Goal: Contribute content

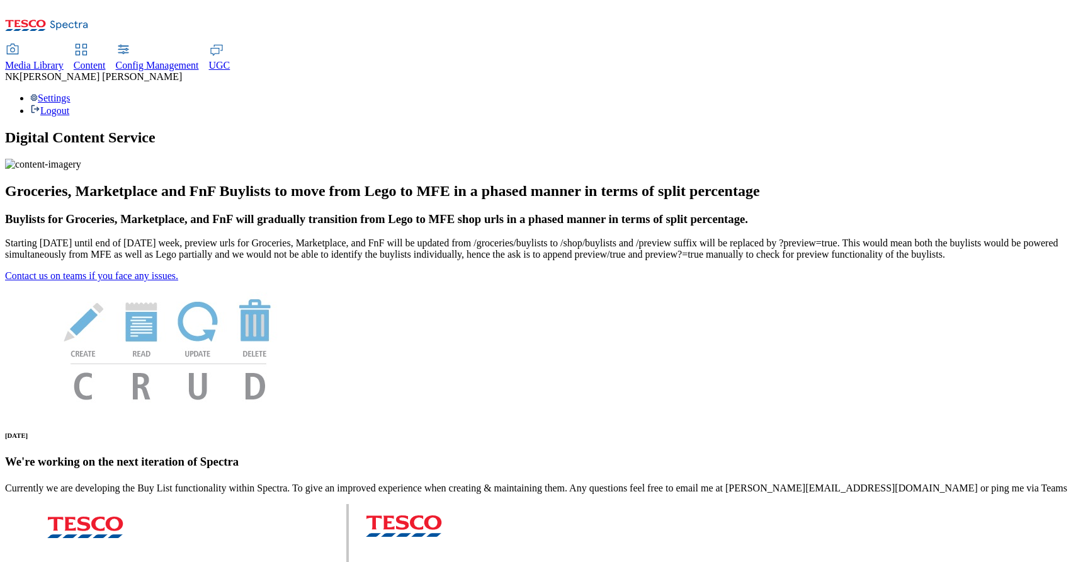
click at [64, 60] on span "Media Library" at bounding box center [34, 65] width 59 height 11
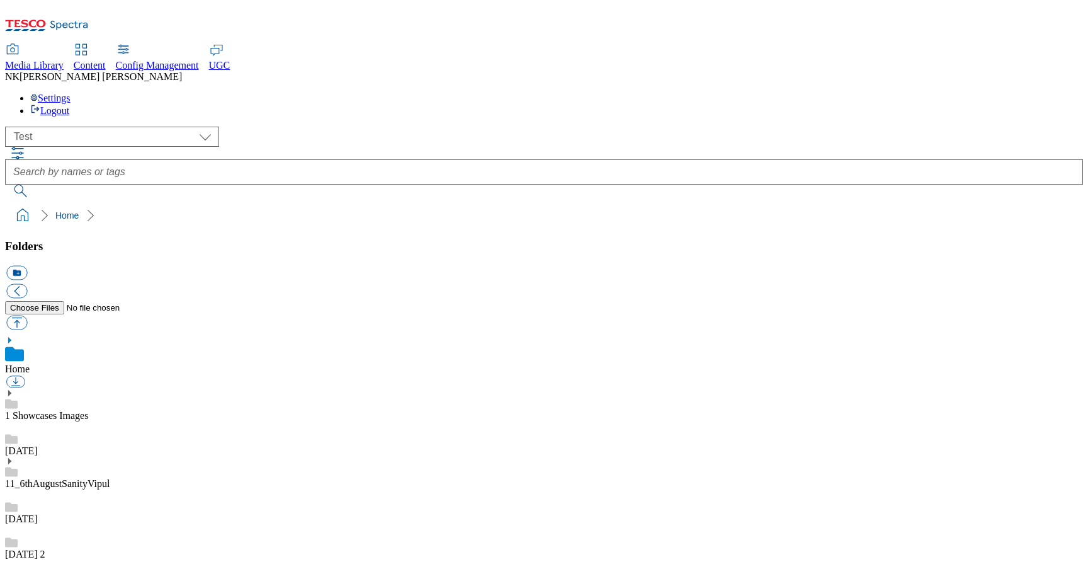
scroll to position [404, 0]
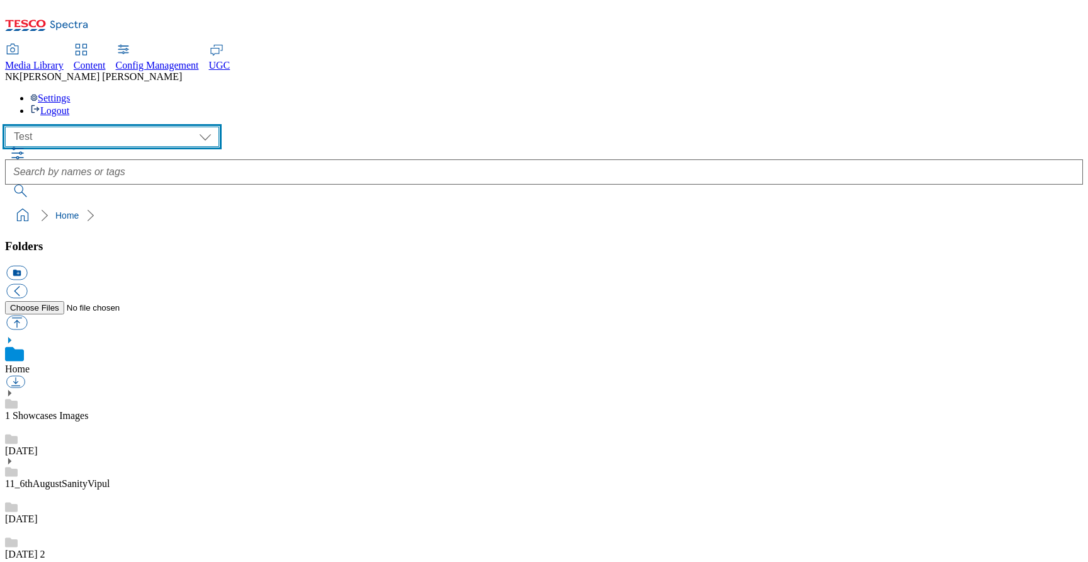
click at [47, 127] on select "All all Clubcard Boost UK Clubcard Marketing Clubcard ROI clubcard-boost-uk clu…" at bounding box center [112, 137] width 214 height 20
select select "flare-ghs-mktg"
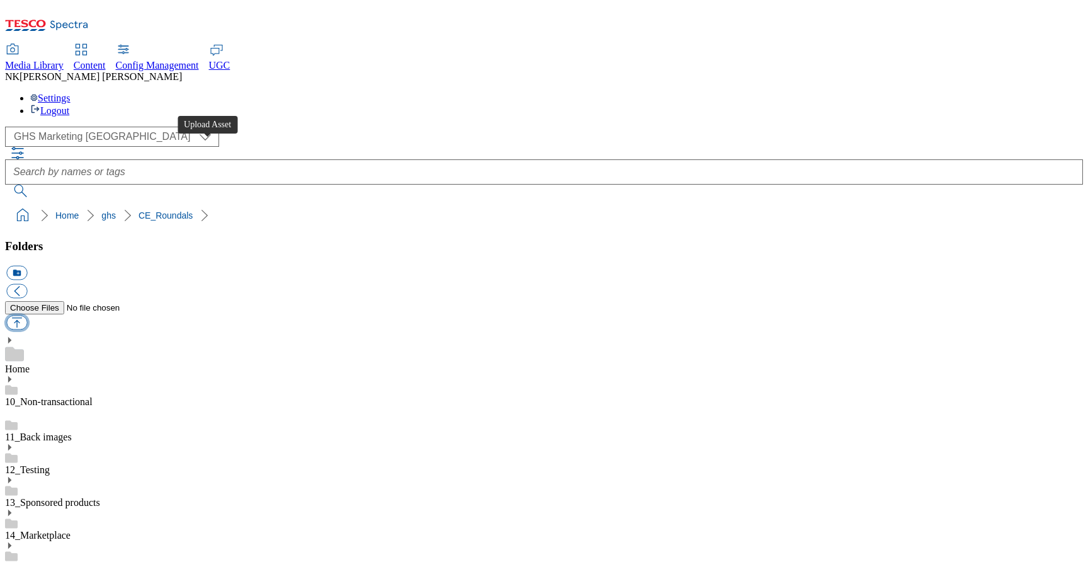
click at [27, 315] on button "button" at bounding box center [16, 322] width 21 height 14
type input "C:\fakepath\rounded_super_department_ReadyMeals_Product.jpeg"
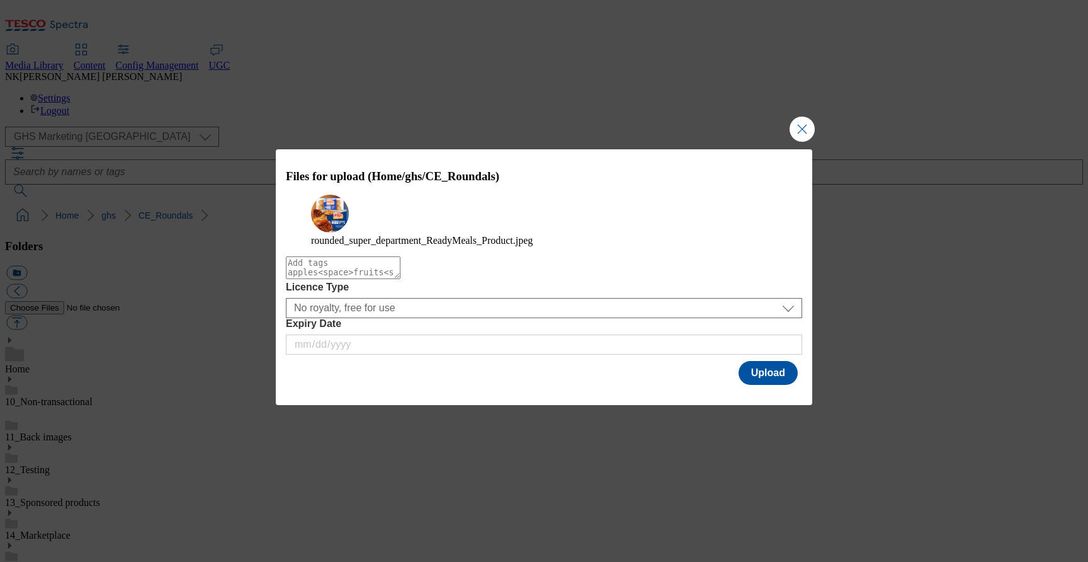
click at [401, 279] on textarea "Modal" at bounding box center [343, 267] width 115 height 23
type textarea "Roundals"
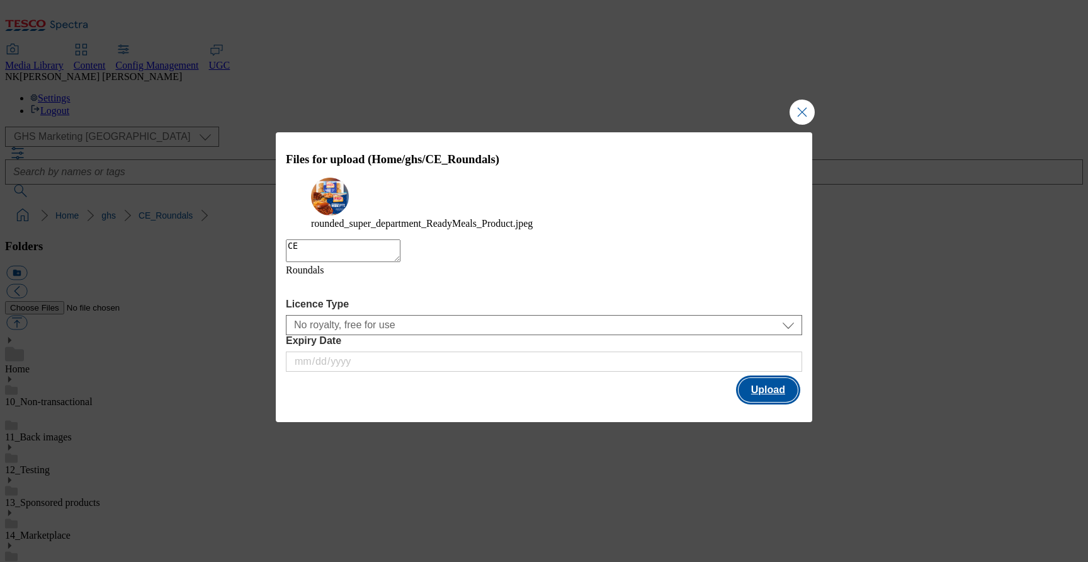
type textarea "CE"
click at [763, 392] on button "Upload" at bounding box center [768, 390] width 59 height 24
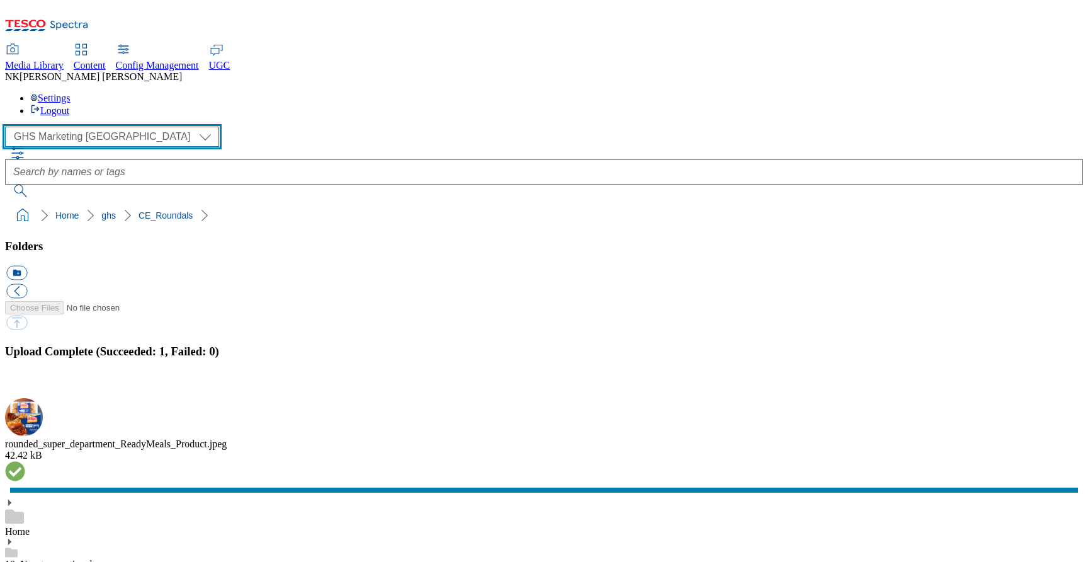
click at [89, 127] on select "All all Clubcard Boost UK Clubcard Marketing Clubcard ROI clubcard-boost-uk clu…" at bounding box center [112, 137] width 214 height 20
select select "flare-ighs-ce-mktg"
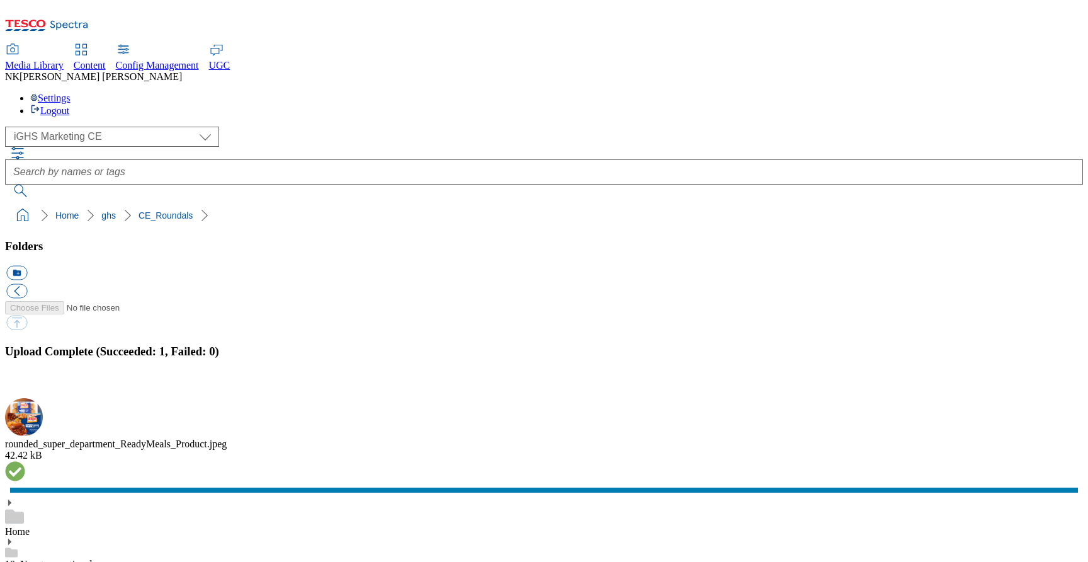
click at [247, 127] on div "( optional ) All all Clubcard Boost UK Clubcard Marketing Clubcard ROI clubcard…" at bounding box center [544, 137] width 1078 height 20
click at [25, 385] on button "button" at bounding box center [15, 391] width 19 height 12
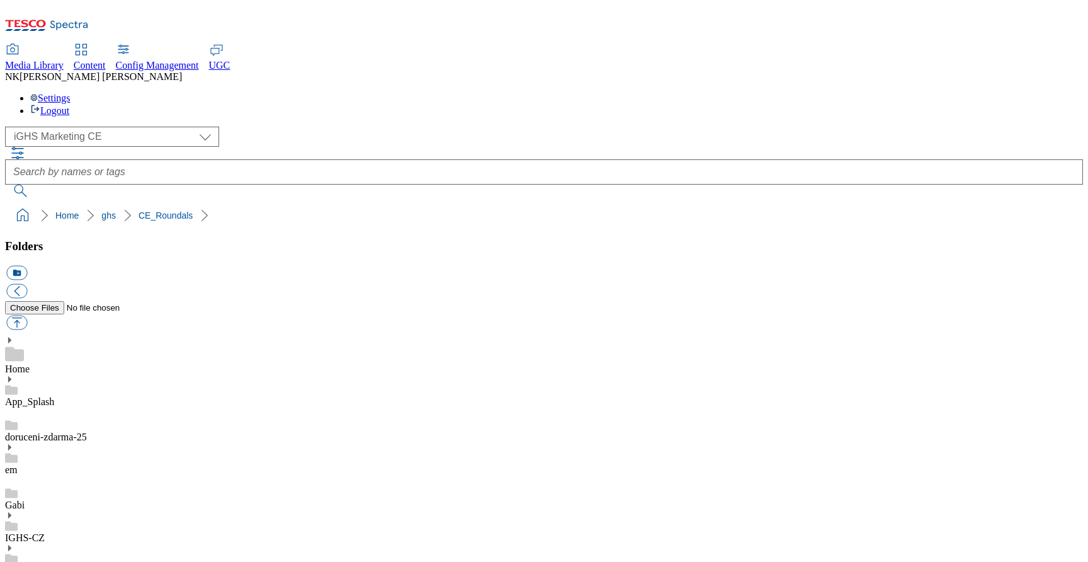
click at [14, 511] on icon at bounding box center [9, 515] width 9 height 9
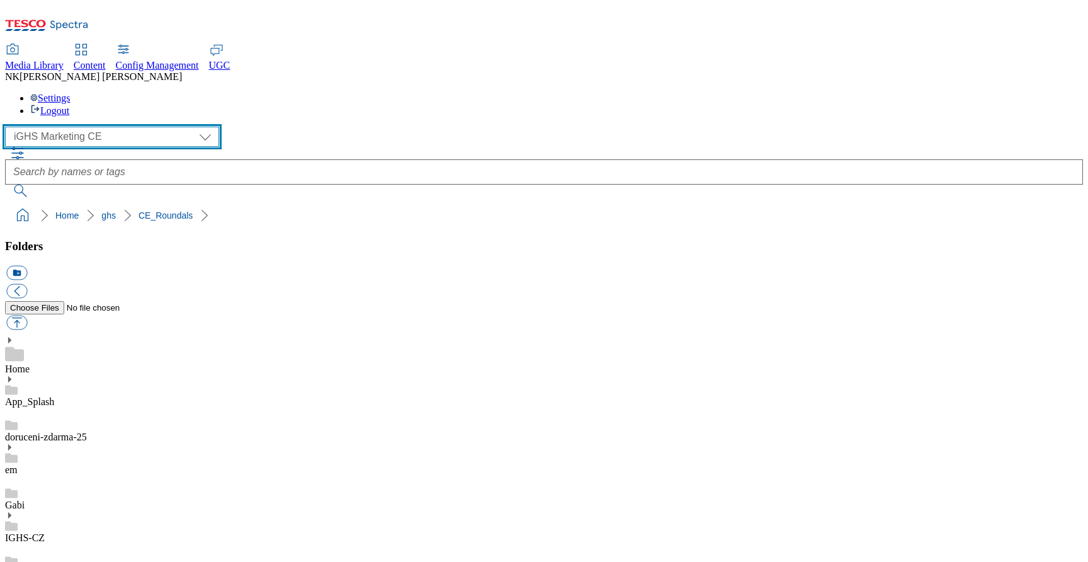
click at [104, 127] on select "All all Clubcard Boost UK Clubcard Marketing Clubcard ROI clubcard-boost-uk clu…" at bounding box center [112, 137] width 214 height 20
click at [87, 127] on select "All all Clubcard Boost UK Clubcard Marketing Clubcard ROI clubcard-boost-uk clu…" at bounding box center [112, 137] width 214 height 20
select select "flare-ighs-ce-mktg"
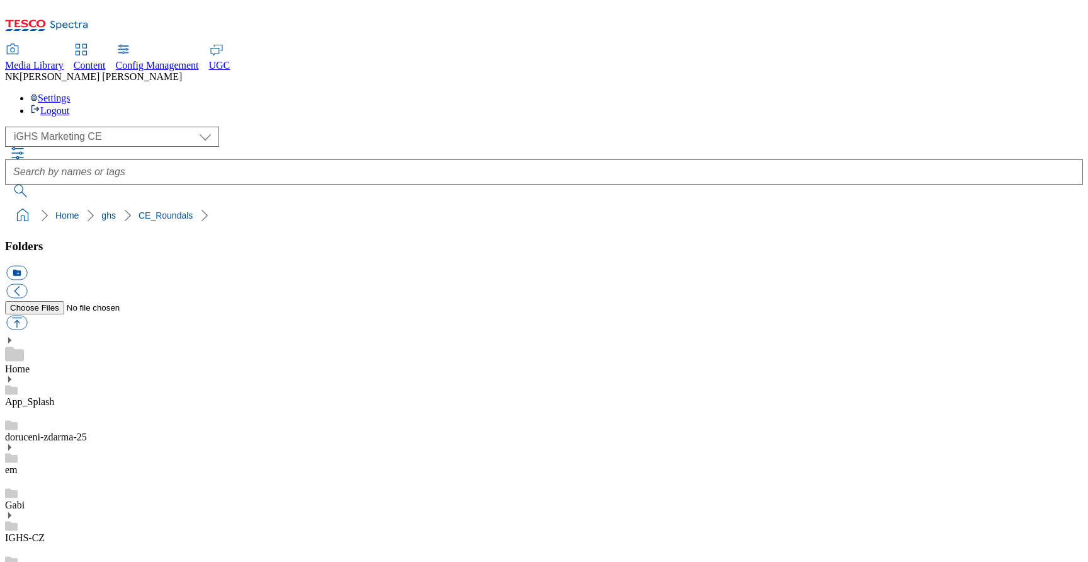
click at [255, 127] on div "( optional ) All all Clubcard Boost UK Clubcard Marketing Clubcard ROI clubcard…" at bounding box center [544, 137] width 1078 height 20
click at [14, 511] on icon at bounding box center [9, 515] width 9 height 9
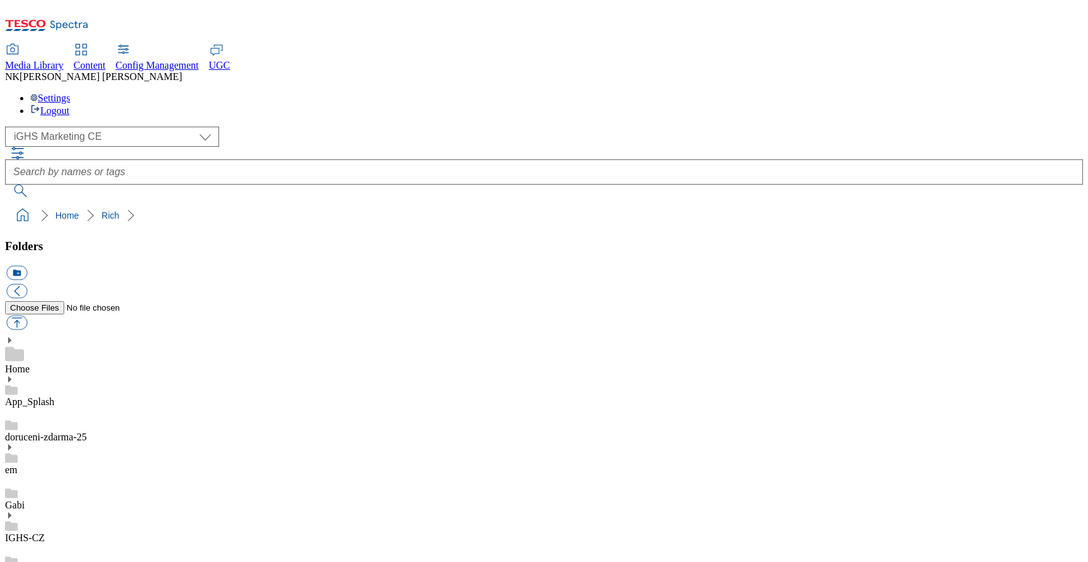
click at [274, 127] on div "( optional ) All all Clubcard Boost UK Clubcard Marketing Clubcard ROI clubcard…" at bounding box center [544, 162] width 1078 height 71
click at [25, 499] on link "Gabi" at bounding box center [15, 504] width 20 height 11
click at [104, 525] on div "IGHS-CZ" at bounding box center [544, 541] width 1078 height 33
click at [14, 511] on icon at bounding box center [9, 515] width 9 height 9
click at [11, 512] on use at bounding box center [9, 515] width 3 height 6
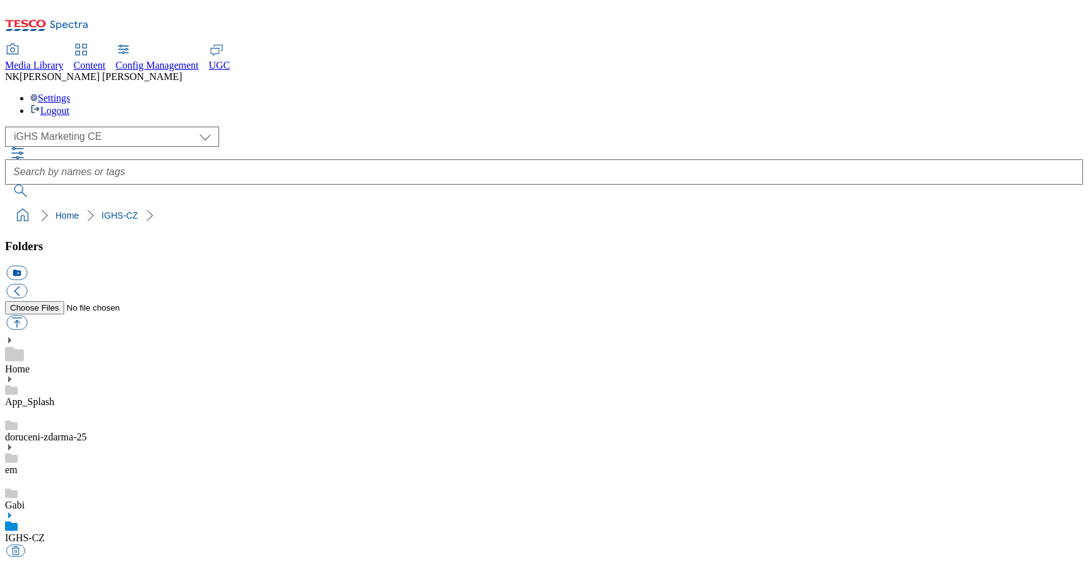
click at [14, 511] on icon at bounding box center [9, 515] width 9 height 9
